Goal: Information Seeking & Learning: Find specific page/section

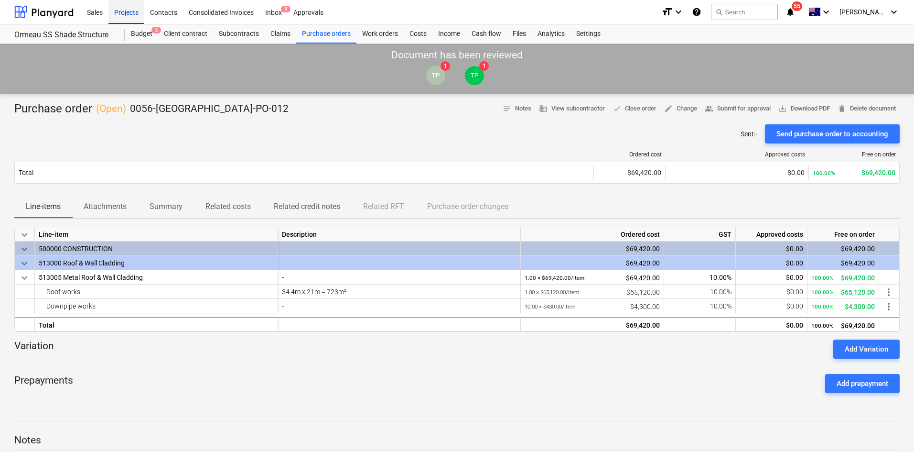
click at [128, 18] on div "Projects" at bounding box center [127, 12] width 36 height 24
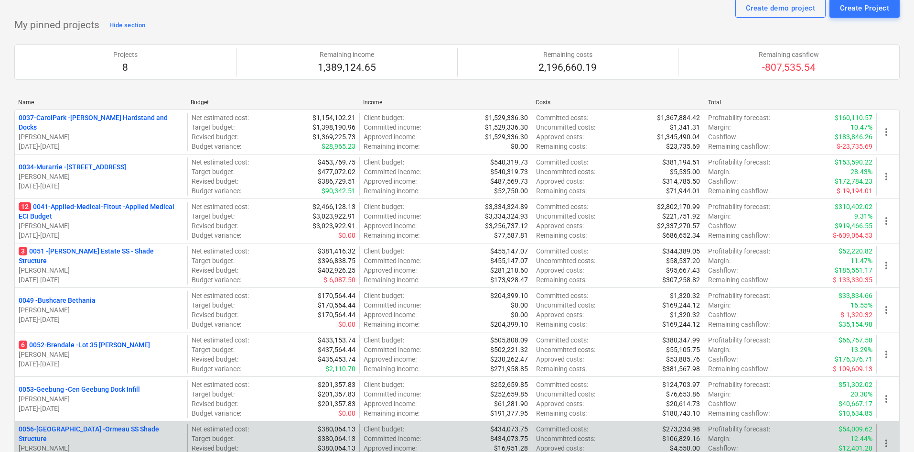
scroll to position [48, 0]
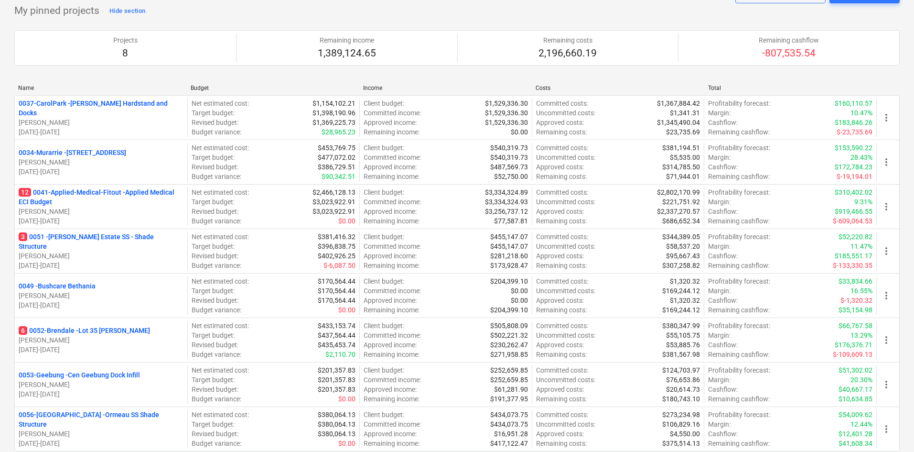
click at [83, 420] on p "0056-Ormeau - Ormeau SS Shade Structure" at bounding box center [101, 419] width 165 height 19
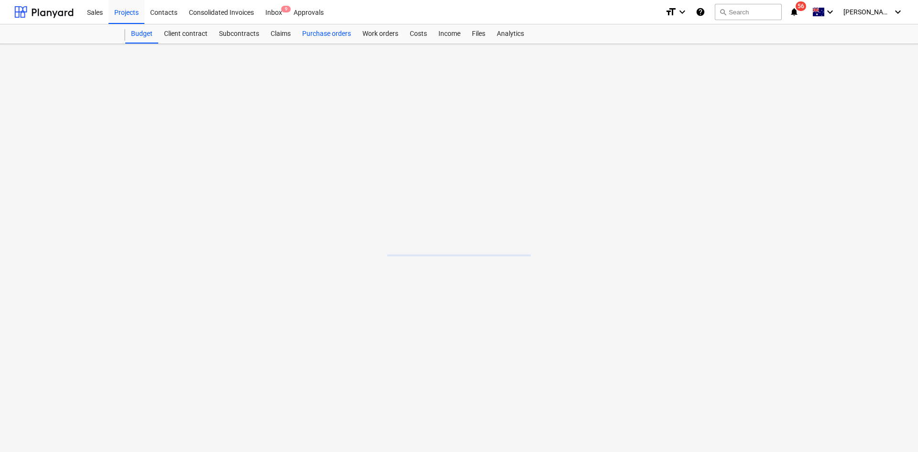
click at [329, 33] on div "Purchase orders" at bounding box center [326, 33] width 60 height 19
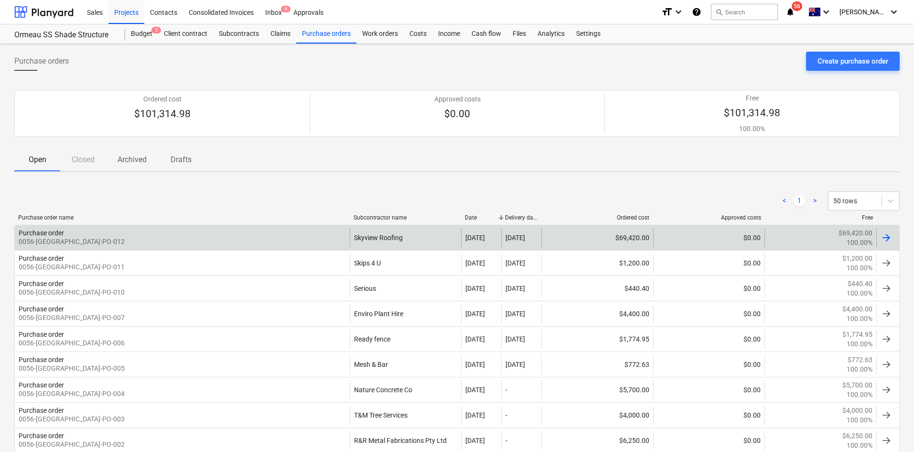
click at [193, 231] on div "Purchase order 0056-[GEOGRAPHIC_DATA]-PO-012" at bounding box center [182, 237] width 335 height 19
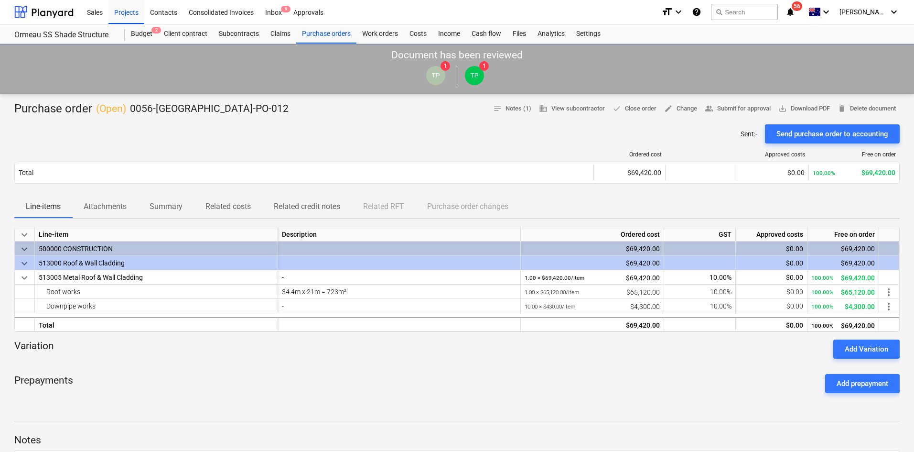
click at [103, 158] on div "Ordered cost Approved costs Free on order" at bounding box center [457, 156] width 886 height 11
click at [103, 213] on span "Attachments" at bounding box center [105, 206] width 66 height 17
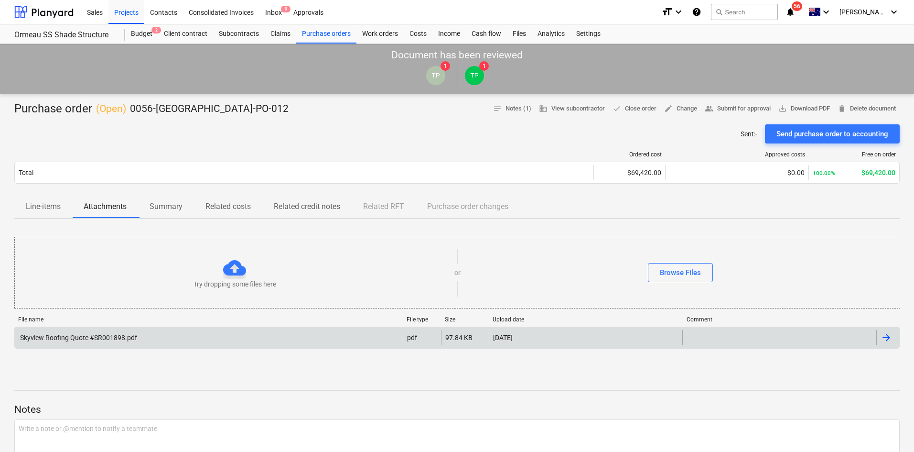
click at [111, 324] on div "File name File type Size Upload date Comment" at bounding box center [457, 321] width 886 height 11
click at [115, 339] on div "Skyview Roofing Quote #SR001898.pdf" at bounding box center [78, 338] width 119 height 8
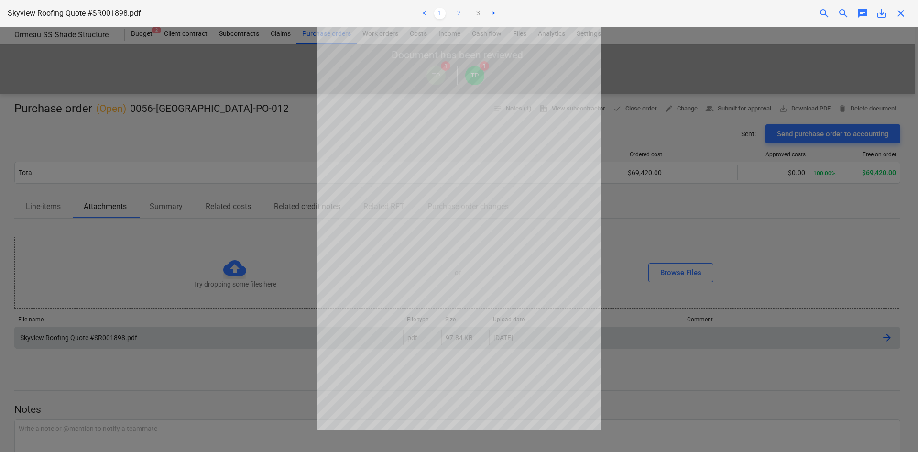
click at [455, 13] on link "2" at bounding box center [458, 13] width 11 height 11
click at [444, 13] on link "1" at bounding box center [439, 13] width 11 height 11
click at [788, 84] on div at bounding box center [459, 239] width 918 height 425
click at [902, 13] on div "Project fetching failed" at bounding box center [784, 10] width 258 height 20
click at [898, 10] on div "Project fetching failed" at bounding box center [784, 10] width 258 height 20
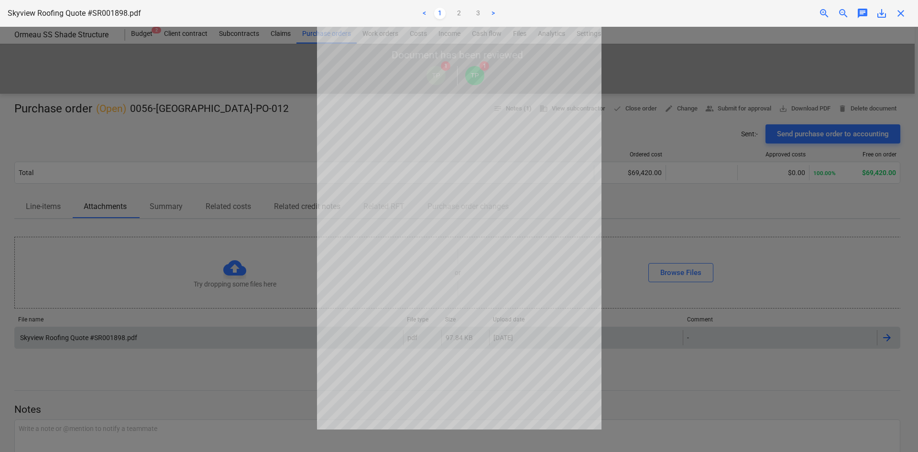
click at [899, 14] on div "Project fetching failed" at bounding box center [784, 10] width 258 height 20
click at [900, 14] on div "Project fetching failed" at bounding box center [784, 10] width 258 height 20
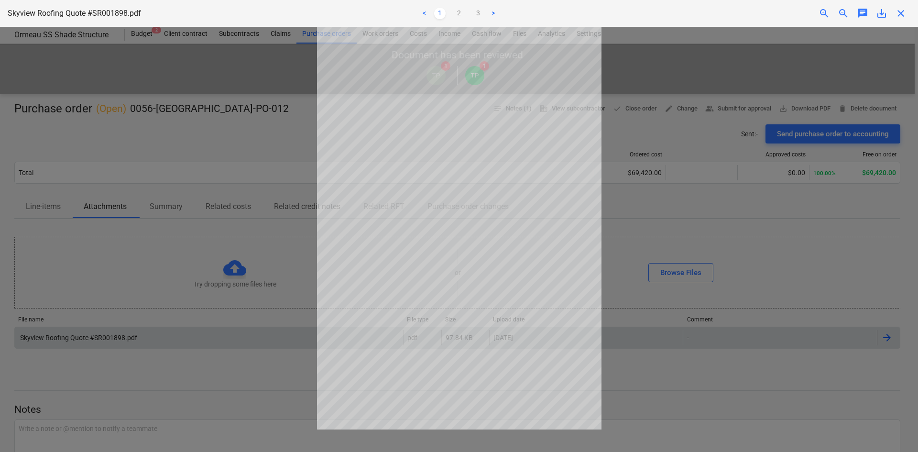
click at [900, 14] on div "Project fetching failed" at bounding box center [784, 10] width 258 height 20
click at [907, 10] on div "Project fetching failed" at bounding box center [784, 10] width 258 height 20
click at [903, 13] on div "Project fetching failed" at bounding box center [784, 10] width 258 height 20
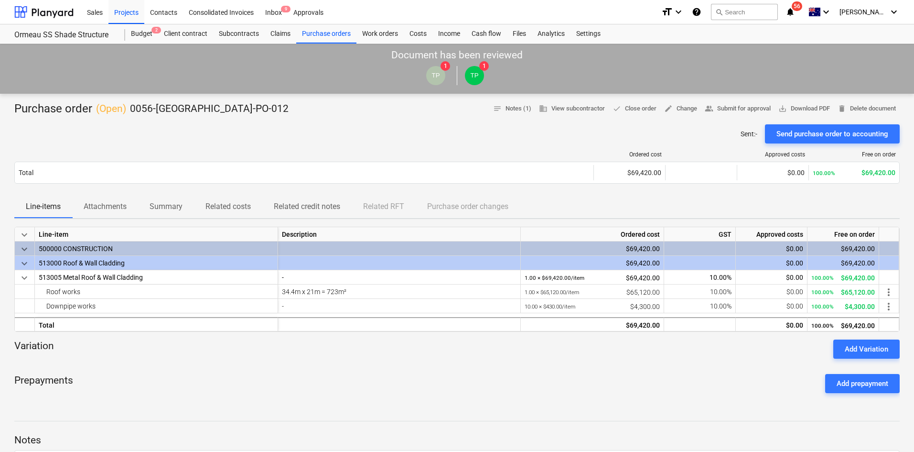
click at [216, 114] on p "0056-[GEOGRAPHIC_DATA]-PO-012" at bounding box center [209, 108] width 159 height 13
click at [334, 39] on div "Purchase orders" at bounding box center [326, 33] width 60 height 19
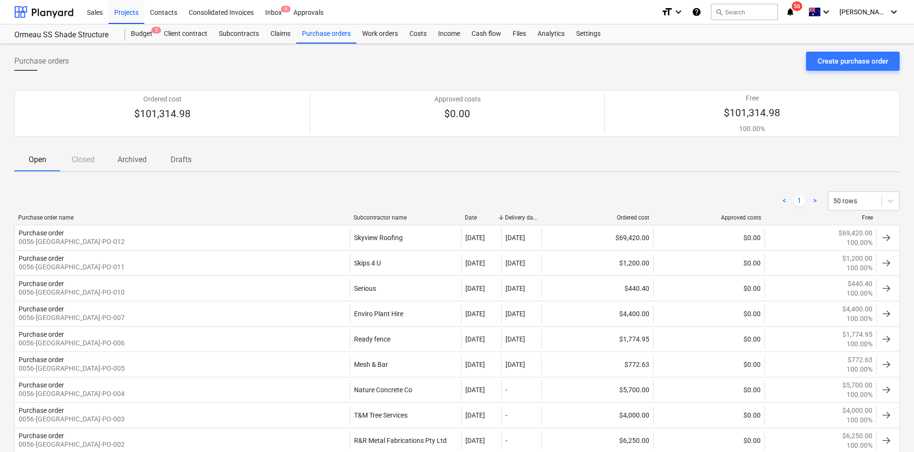
click at [240, 172] on div "Open Closed Archived Drafts" at bounding box center [457, 160] width 886 height 24
drag, startPoint x: 697, startPoint y: 63, endPoint x: 692, endPoint y: 63, distance: 5.8
click at [697, 63] on div "Purchase orders Create purchase order" at bounding box center [457, 65] width 886 height 27
click at [316, 73] on div "Purchase orders Create purchase order" at bounding box center [457, 65] width 886 height 27
click at [817, 9] on div "Project fetching failed" at bounding box center [781, 10] width 258 height 20
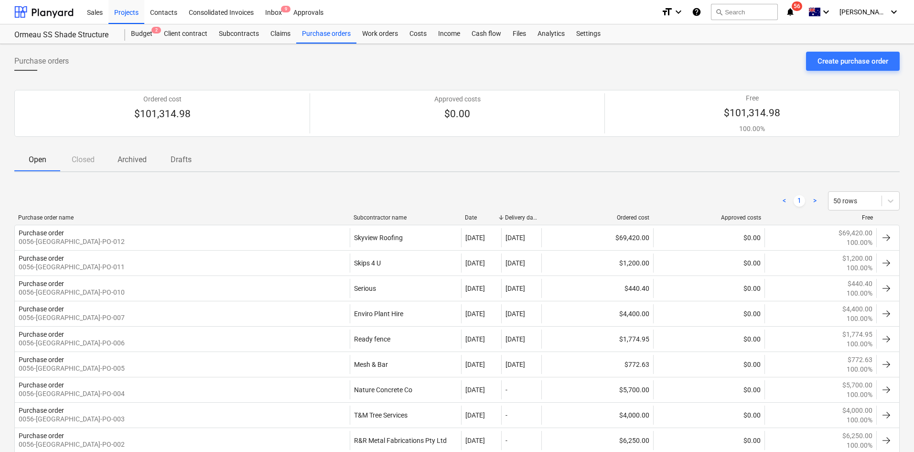
click at [816, 10] on div "Project fetching failed" at bounding box center [781, 10] width 258 height 20
click at [817, 8] on div "Project fetching failed" at bounding box center [781, 10] width 258 height 20
click at [815, 9] on div "Project fetching failed" at bounding box center [781, 10] width 258 height 20
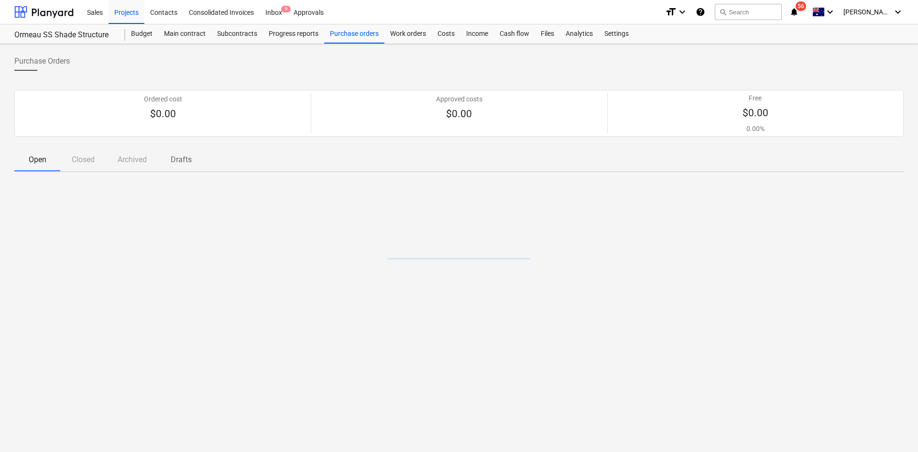
click at [811, 13] on div "format_size keyboard_arrow_down help search Search notifications 56 keyboard_ar…" at bounding box center [784, 12] width 239 height 24
click at [799, 15] on icon "notifications" at bounding box center [794, 11] width 10 height 11
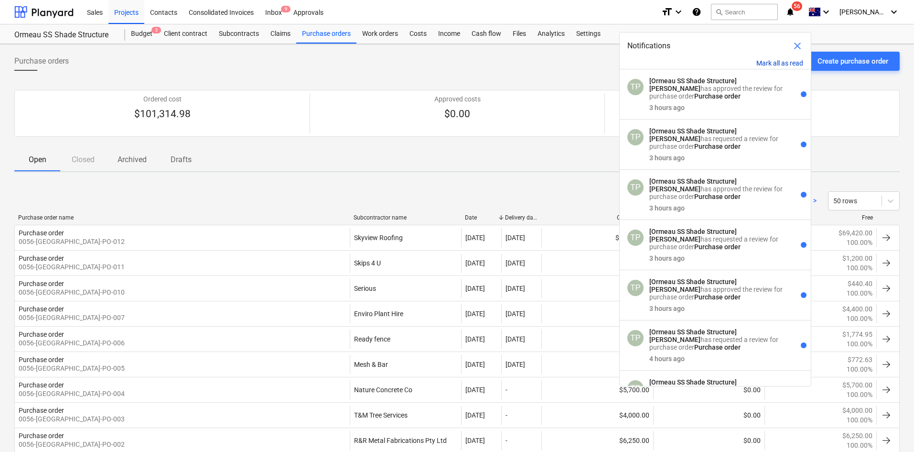
click at [774, 62] on button "Mark all as read" at bounding box center [780, 63] width 47 height 8
click at [512, 75] on div "Purchase orders Create purchase order" at bounding box center [457, 65] width 886 height 27
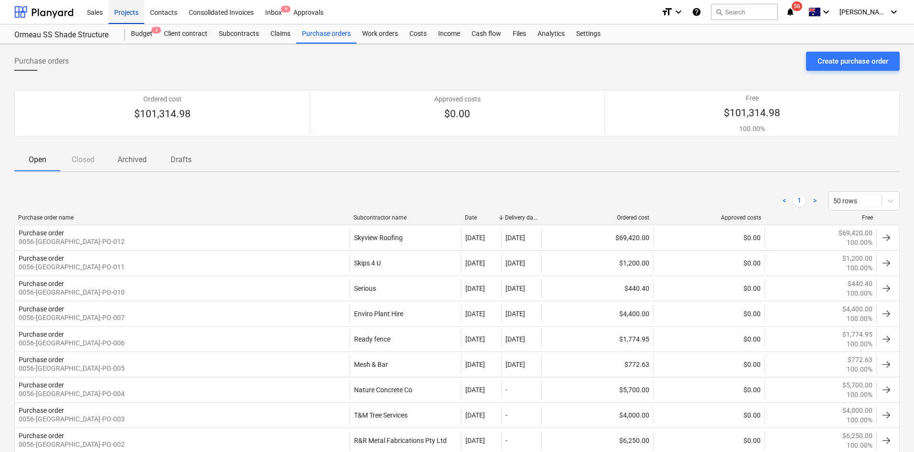
click at [135, 14] on div "Projects" at bounding box center [127, 12] width 36 height 24
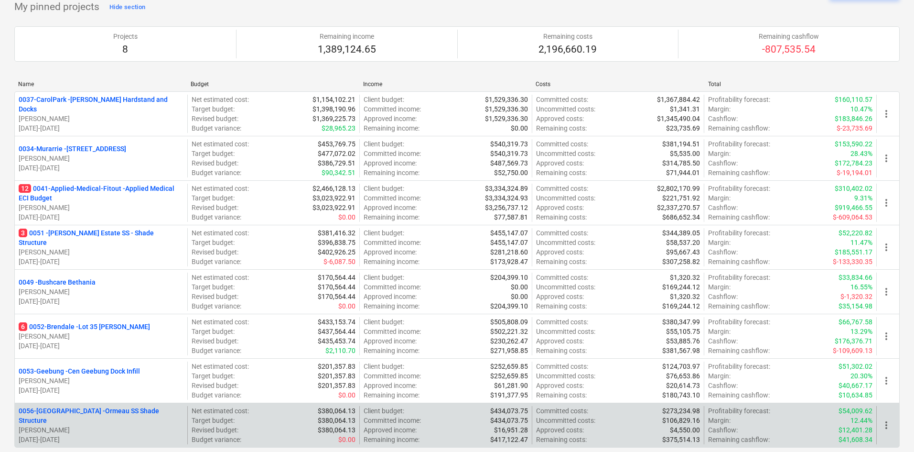
scroll to position [96, 0]
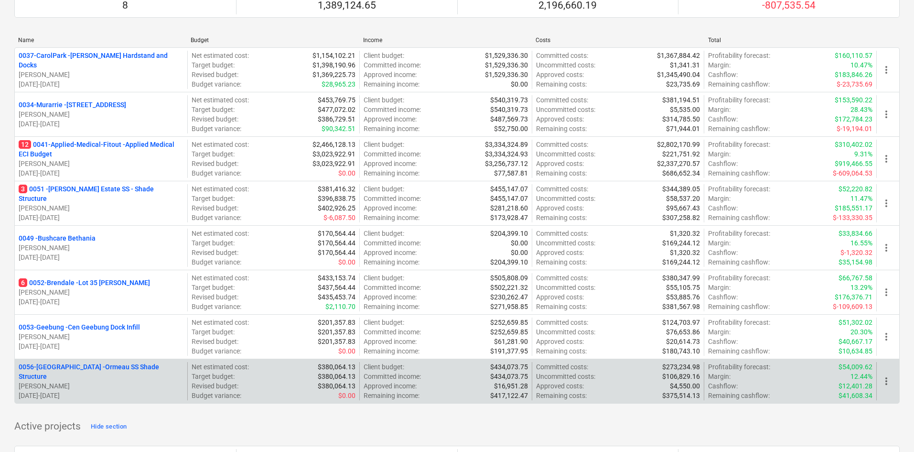
click at [84, 368] on p "0056-Ormeau - Ormeau SS Shade Structure" at bounding box center [101, 371] width 165 height 19
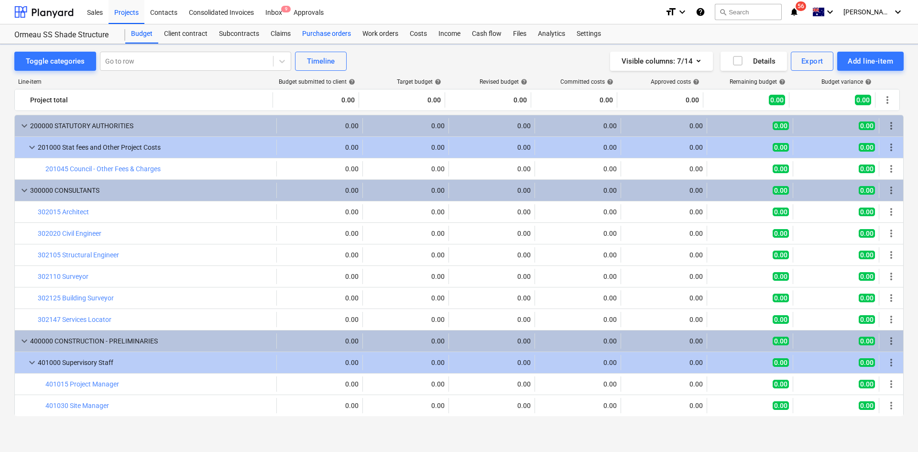
click at [324, 29] on div "Purchase orders" at bounding box center [326, 33] width 60 height 19
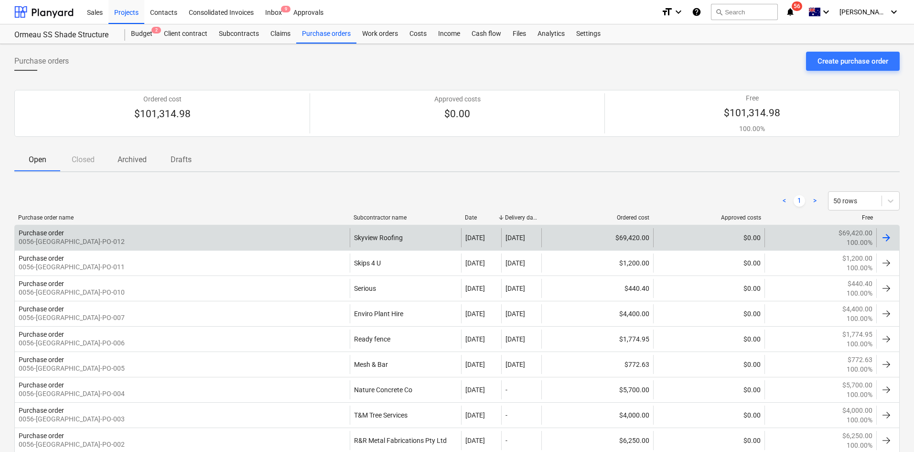
click at [158, 241] on div "Purchase order 0056-[GEOGRAPHIC_DATA]-PO-012" at bounding box center [182, 237] width 335 height 19
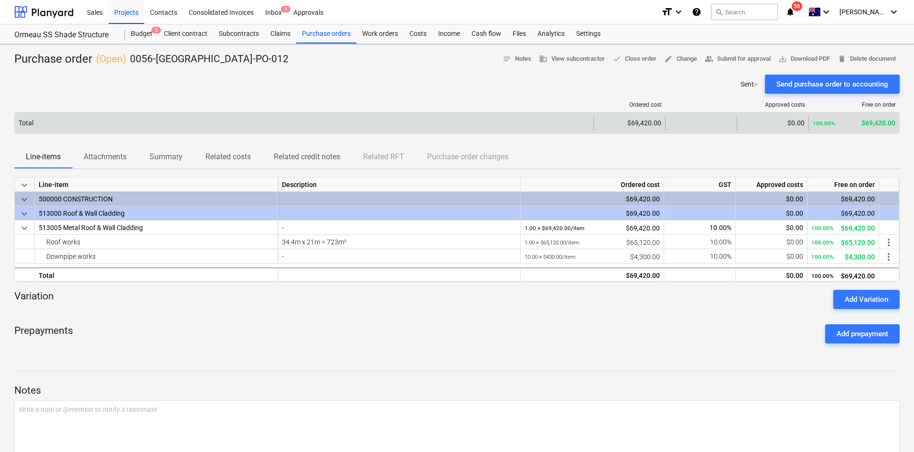
click at [132, 122] on div "Total" at bounding box center [304, 122] width 579 height 15
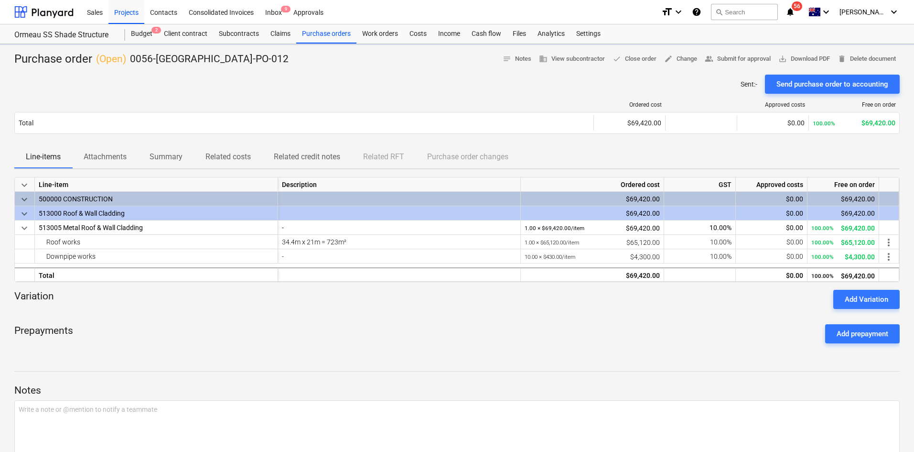
click at [121, 167] on div "Purchase order ( Open ) 0056-Ormeau-PO-012 notes Notes business View subcontrac…" at bounding box center [457, 269] width 914 height 451
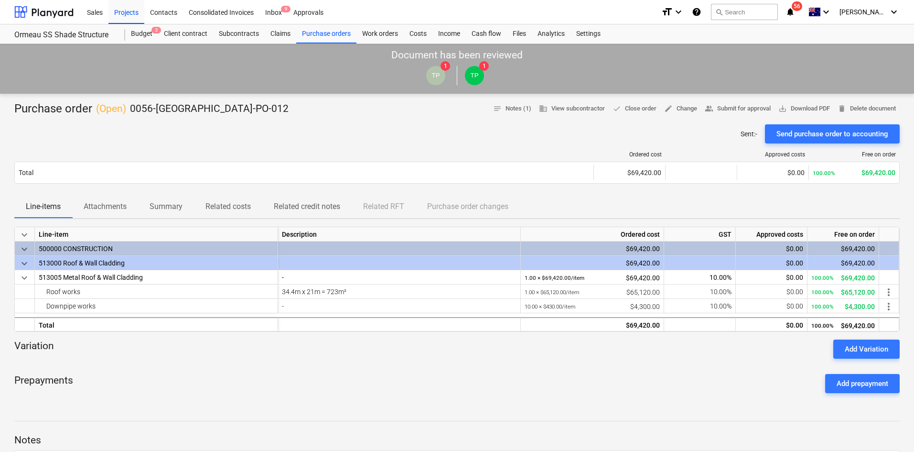
click at [121, 210] on p "Attachments" at bounding box center [105, 206] width 43 height 11
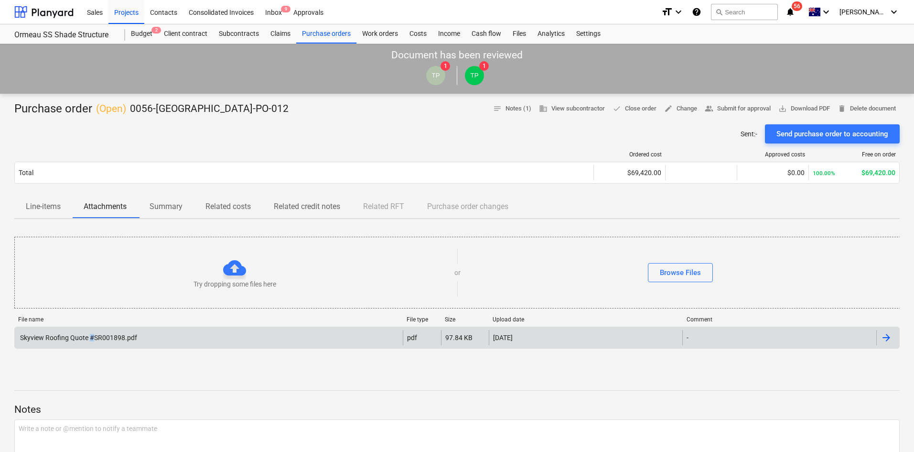
click at [90, 336] on div "Skyview Roofing Quote #SR001898.pdf" at bounding box center [78, 338] width 119 height 8
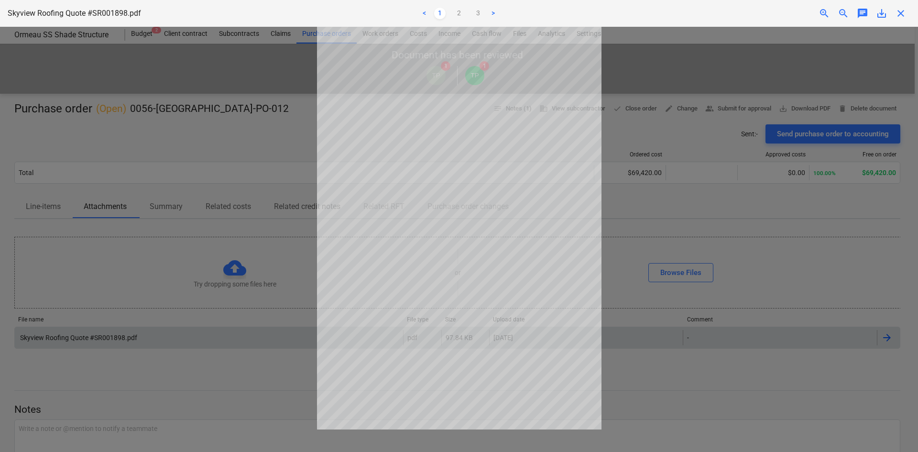
click at [825, 14] on span "zoom_in" at bounding box center [823, 13] width 11 height 11
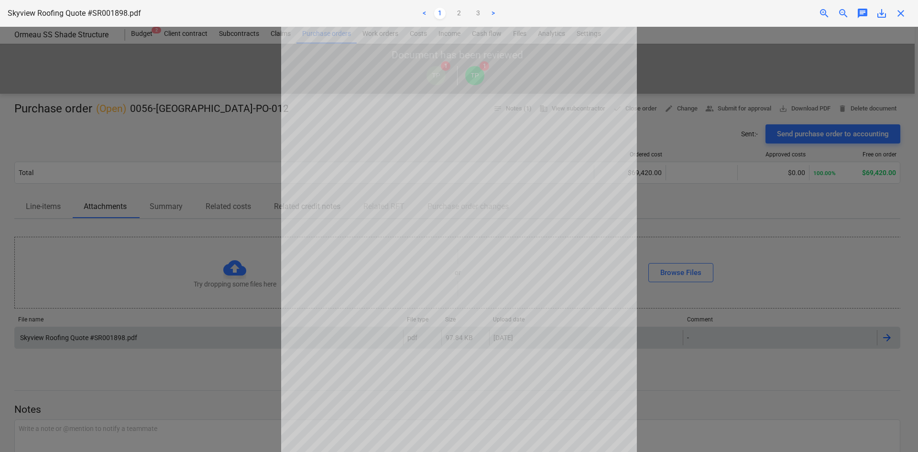
scroll to position [33, 0]
click at [460, 22] on div "< 1 2 3 >" at bounding box center [458, 13] width 301 height 27
click at [460, 16] on link "2" at bounding box center [458, 13] width 11 height 11
click at [443, 14] on link "1" at bounding box center [439, 13] width 11 height 11
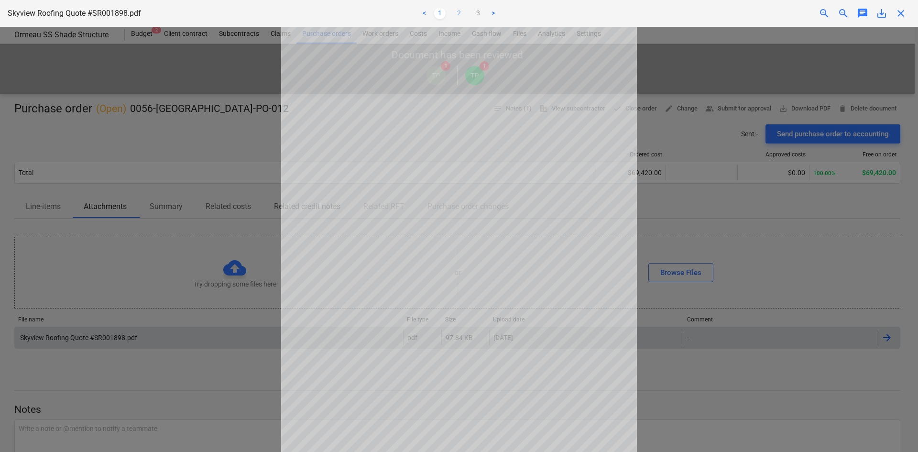
click at [456, 19] on link "2" at bounding box center [458, 13] width 11 height 11
click at [441, 16] on link "1" at bounding box center [439, 13] width 11 height 11
click at [461, 13] on link "2" at bounding box center [458, 13] width 11 height 11
